Goal: Task Accomplishment & Management: Manage account settings

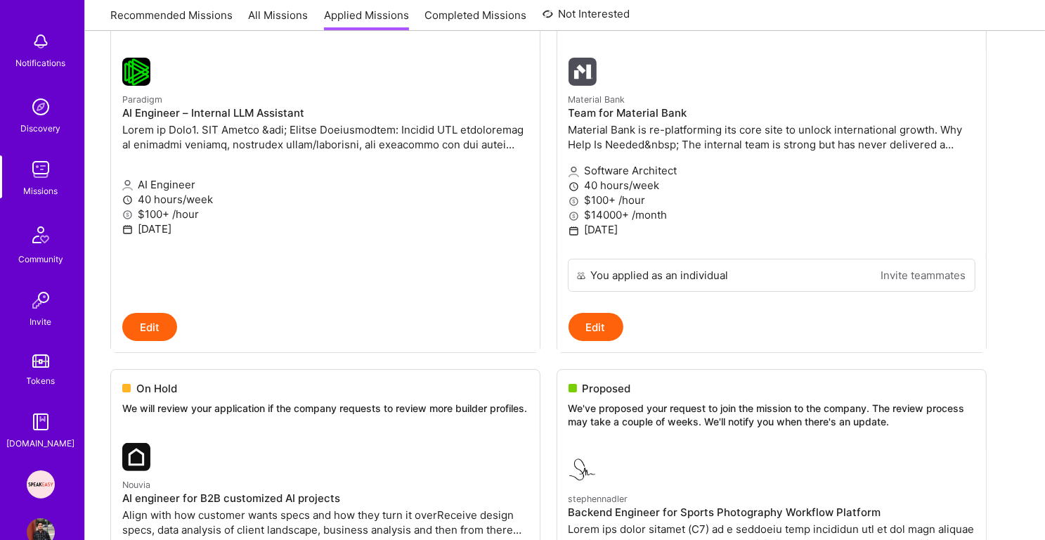
scroll to position [88, 0]
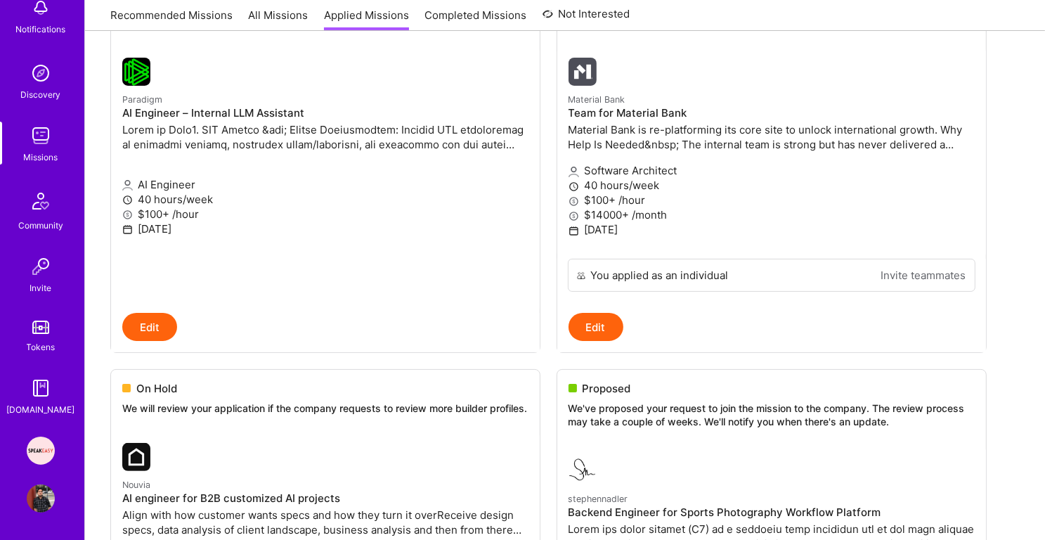
click at [38, 492] on img at bounding box center [41, 498] width 28 height 28
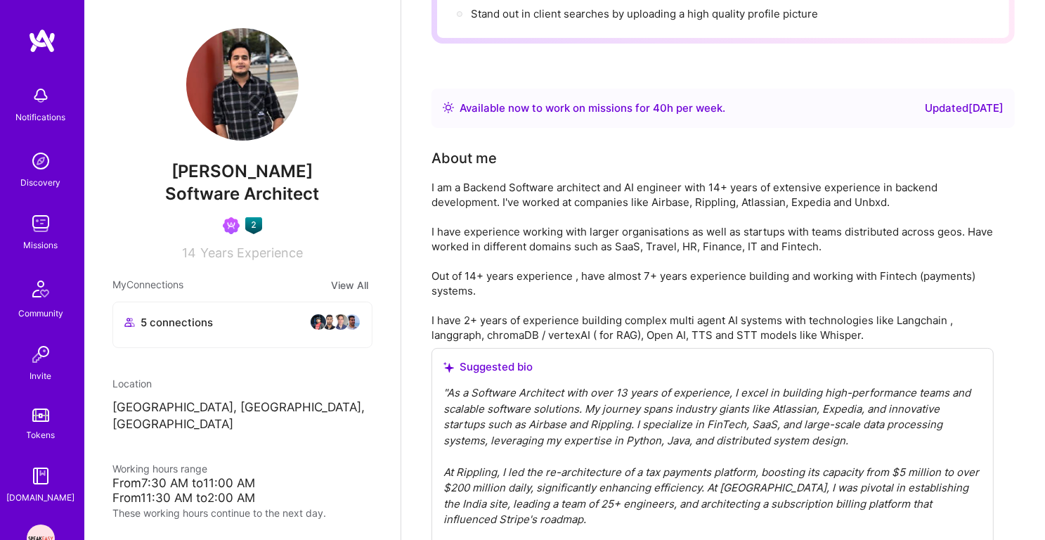
scroll to position [186, 0]
click at [56, 152] on link "Discovery" at bounding box center [40, 168] width 87 height 43
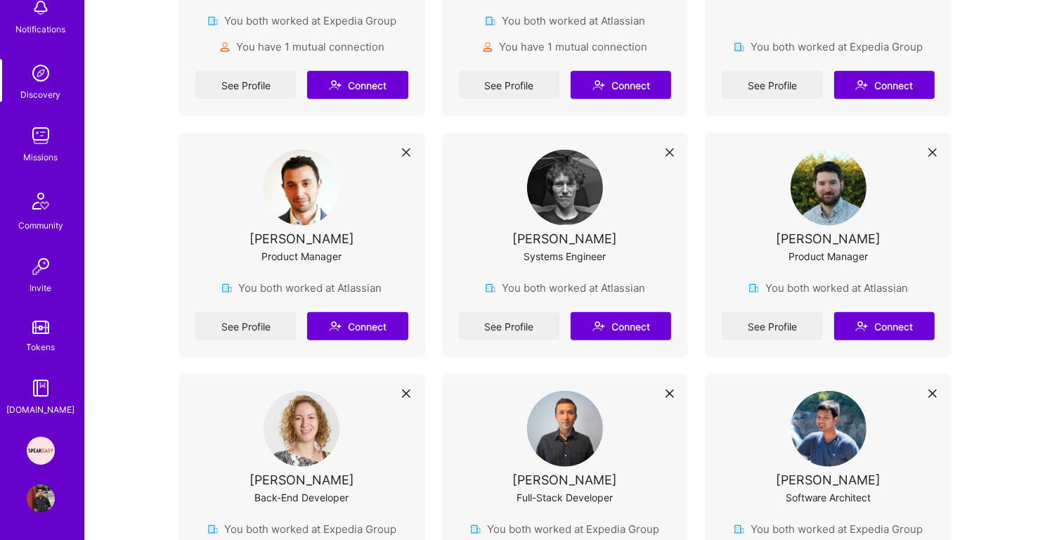
scroll to position [1424, 0]
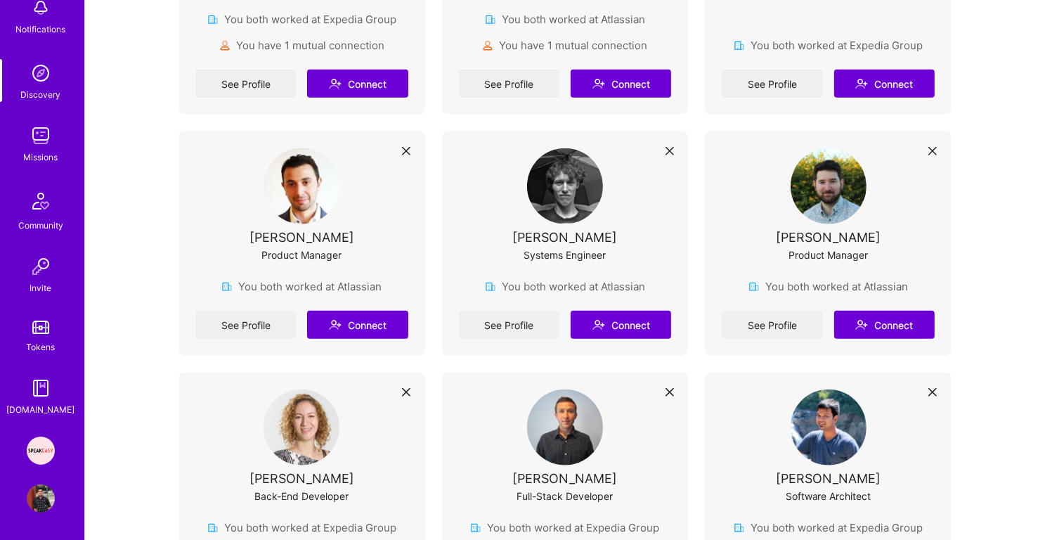
click at [41, 143] on img at bounding box center [41, 136] width 28 height 28
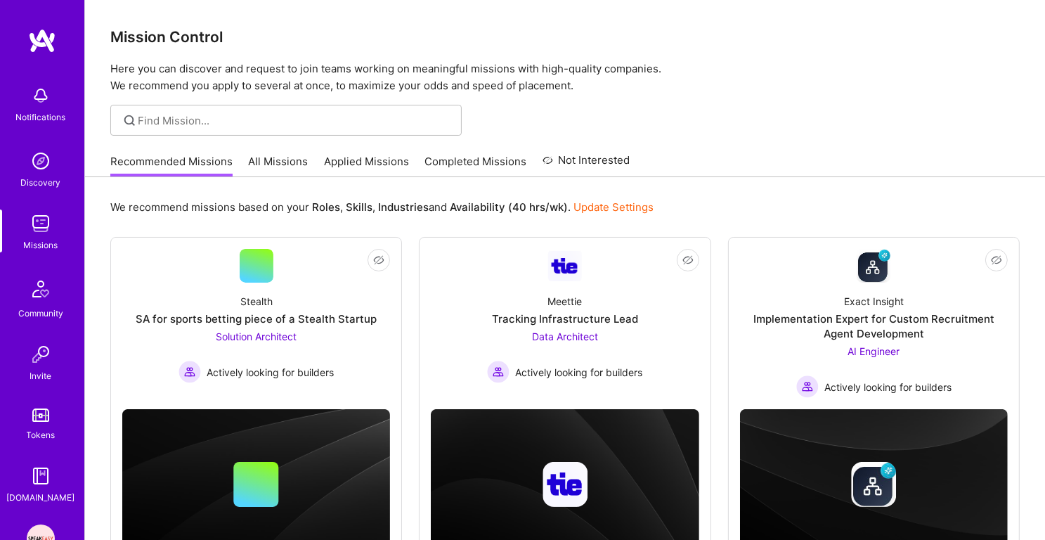
click at [344, 158] on link "Applied Missions" at bounding box center [366, 165] width 85 height 23
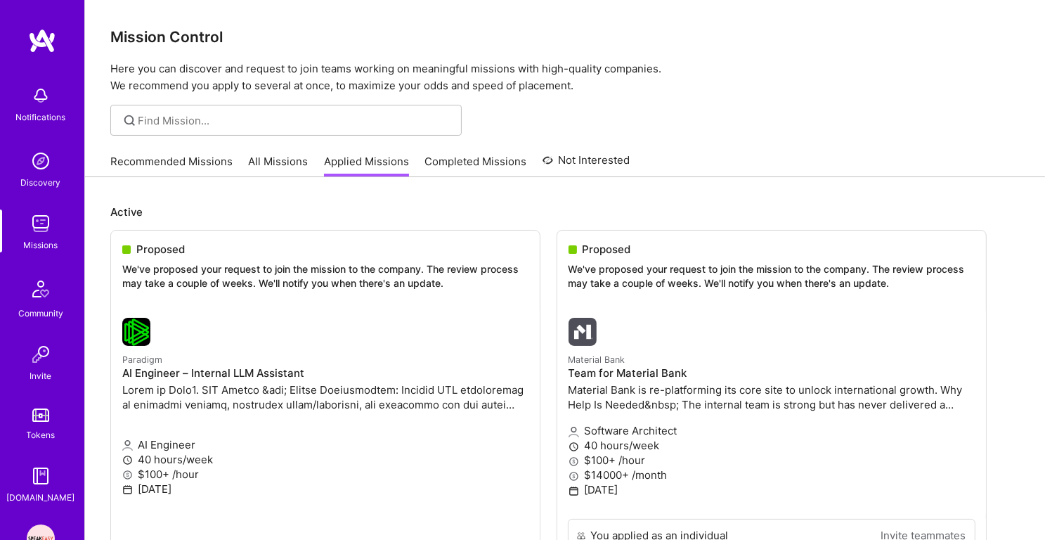
click at [295, 162] on link "All Missions" at bounding box center [279, 165] width 60 height 23
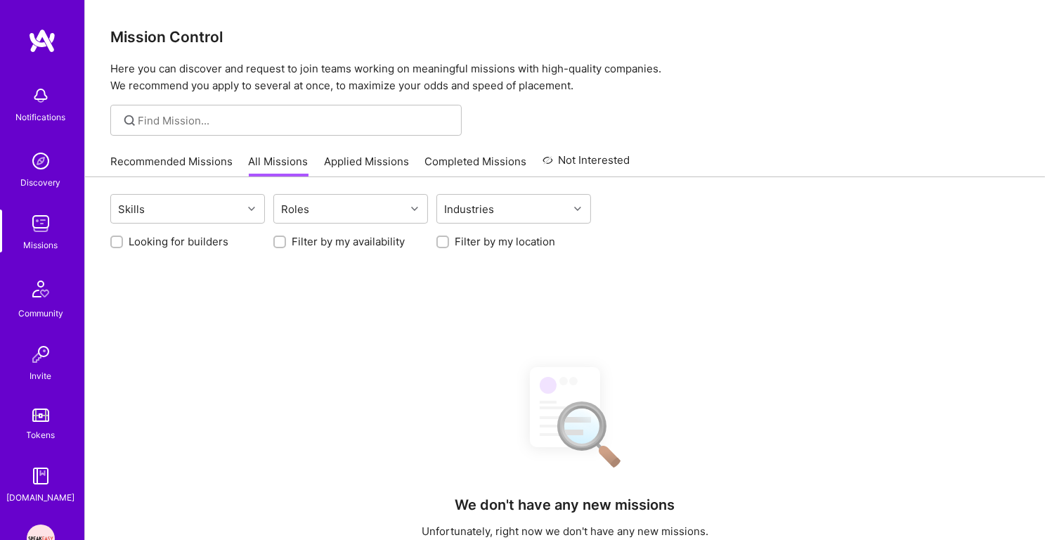
click at [368, 158] on link "Applied Missions" at bounding box center [366, 165] width 85 height 23
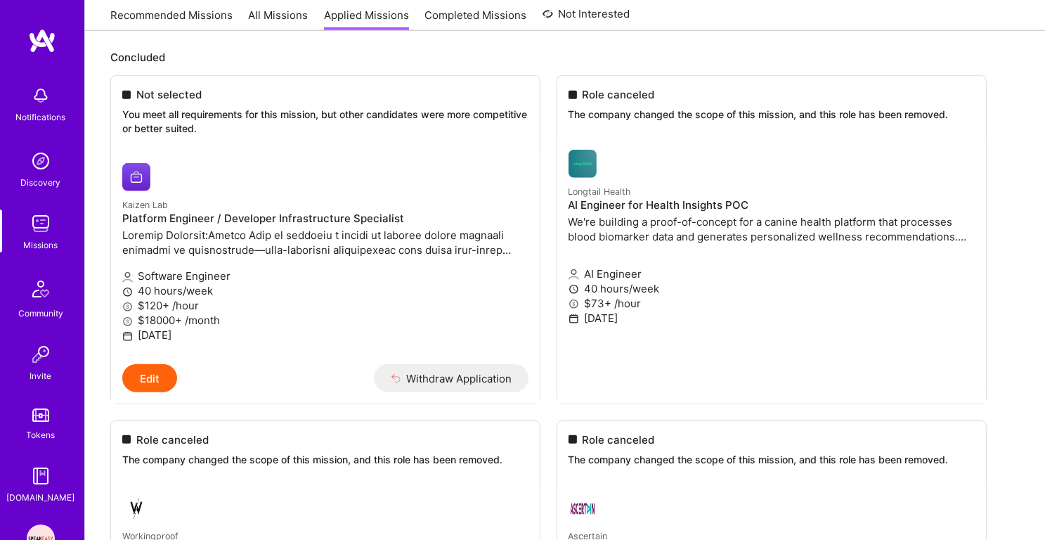
scroll to position [1317, 0]
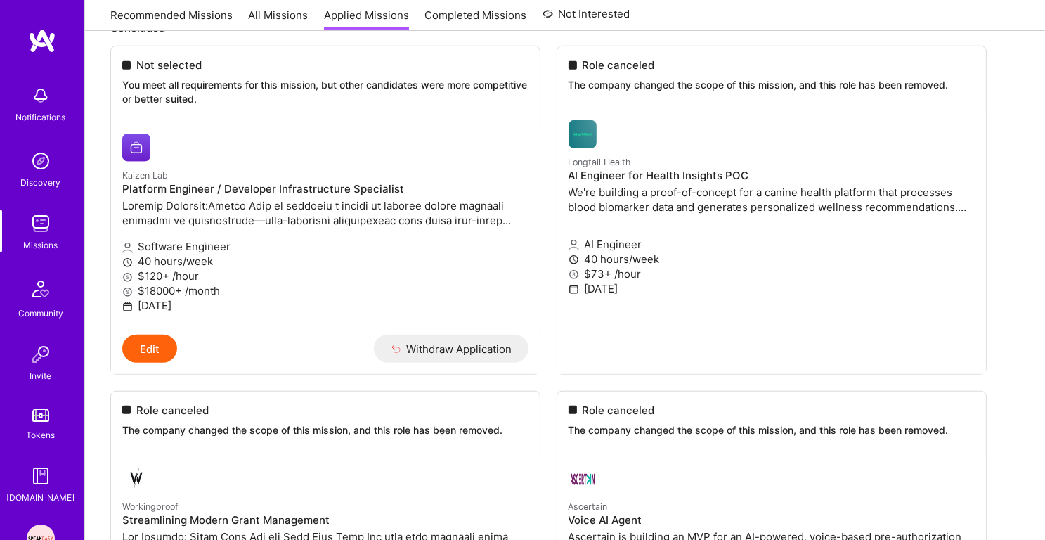
click at [51, 216] on img at bounding box center [41, 223] width 28 height 28
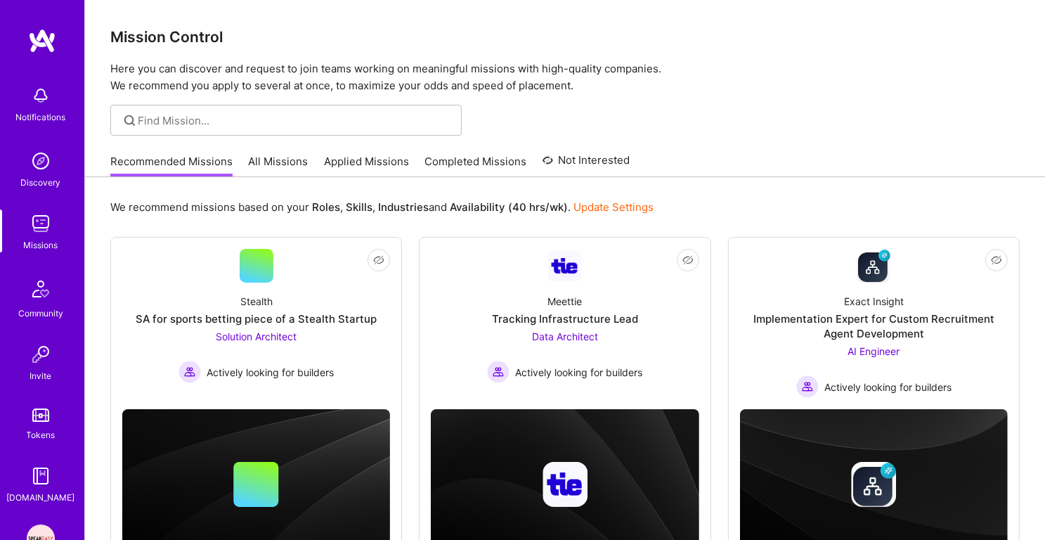
click at [358, 175] on link "Applied Missions" at bounding box center [366, 165] width 85 height 23
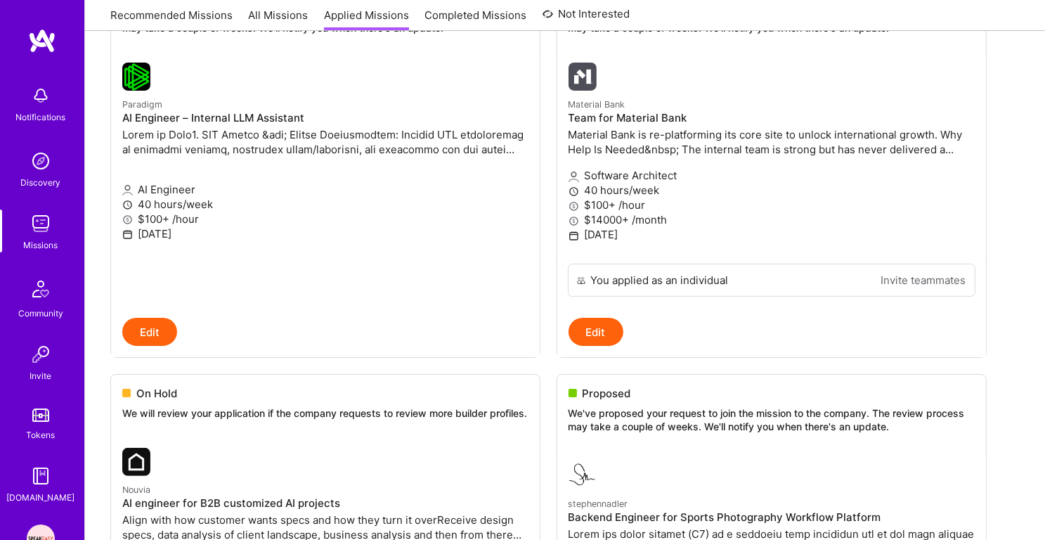
scroll to position [263, 0]
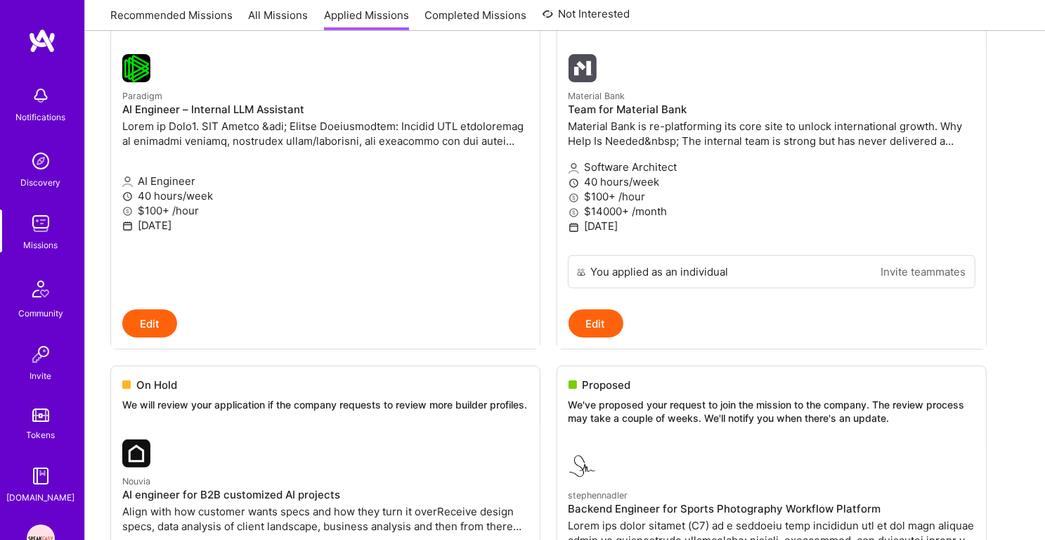
click at [37, 244] on div "Missions" at bounding box center [41, 244] width 34 height 15
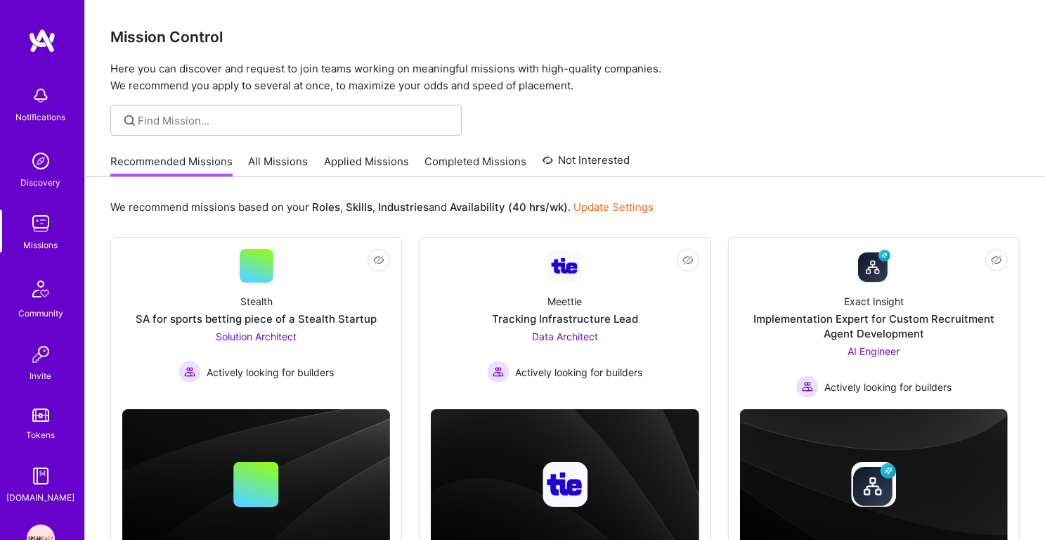
click at [370, 162] on link "Applied Missions" at bounding box center [366, 165] width 85 height 23
